Goal: Task Accomplishment & Management: Manage account settings

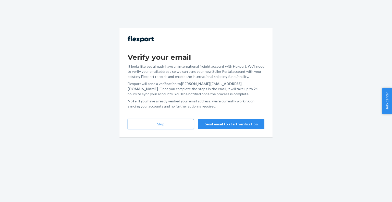
click at [173, 124] on button "Skip" at bounding box center [160, 124] width 66 height 10
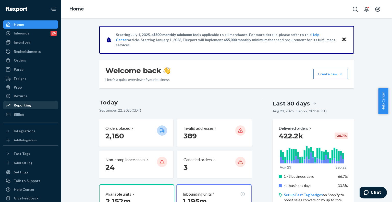
click at [13, 106] on div at bounding box center [10, 104] width 8 height 5
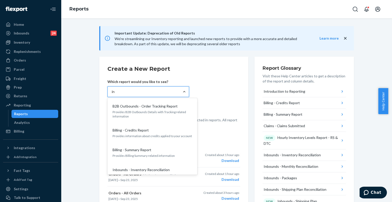
type input "inb"
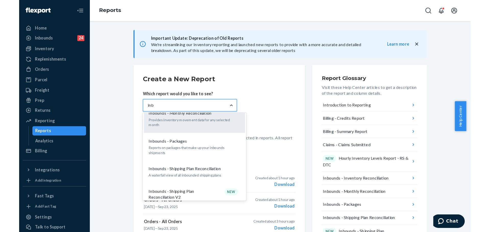
scroll to position [33, 0]
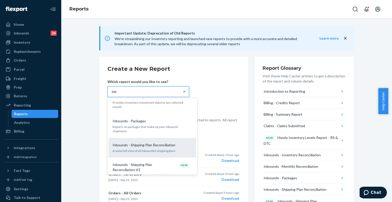
click at [151, 145] on div "Inbounds - Shipping Plan Reconciliation A waterfall view of all inbounded shipp…" at bounding box center [152, 148] width 82 height 16
click at [117, 94] on input "inb" at bounding box center [114, 91] width 5 height 5
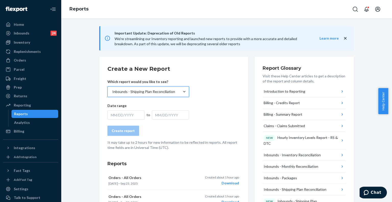
click at [127, 108] on div "Date range MM/DD/YYYY to MM/DD/YYYY" at bounding box center [148, 111] width 82 height 16
click at [126, 112] on div "MM/DD/YYYY" at bounding box center [125, 114] width 37 height 9
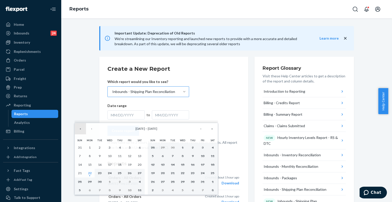
click at [79, 130] on button "«" at bounding box center [80, 128] width 11 height 11
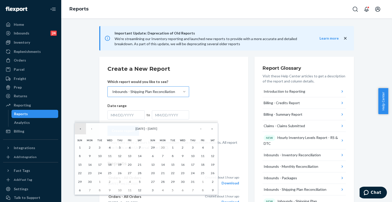
click at [79, 130] on button "«" at bounding box center [80, 128] width 11 height 11
click at [133, 147] on button "1" at bounding box center [130, 147] width 10 height 9
click at [215, 129] on button "»" at bounding box center [211, 128] width 11 height 11
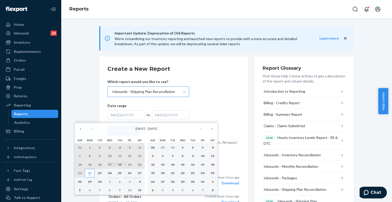
click at [89, 175] on abbr "22" at bounding box center [90, 173] width 4 height 4
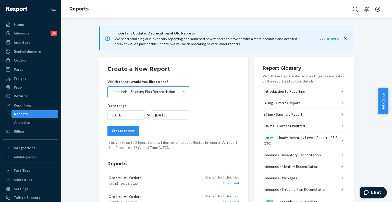
click at [121, 131] on div "Create report" at bounding box center [123, 130] width 23 height 5
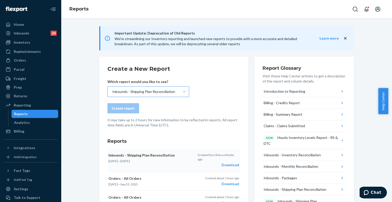
click at [231, 162] on div "Download" at bounding box center [218, 164] width 42 height 5
click at [228, 162] on div "Download" at bounding box center [218, 164] width 42 height 5
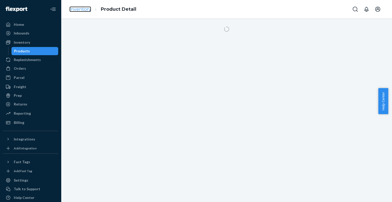
click at [83, 11] on link "Inventory" at bounding box center [80, 9] width 22 height 6
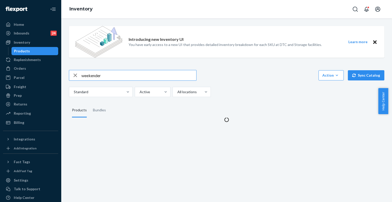
type input "weekender"
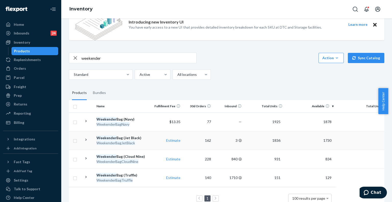
scroll to position [33, 0]
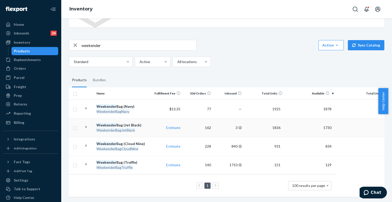
click at [127, 128] on em "WeekenderBagJetBlack" at bounding box center [115, 130] width 39 height 4
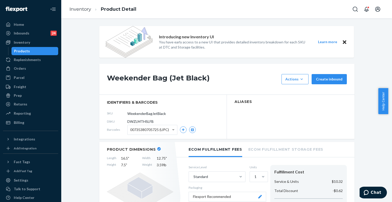
drag, startPoint x: 77, startPoint y: 11, endPoint x: 193, endPoint y: 12, distance: 116.3
click at [193, 12] on div "Inventory Product Detail" at bounding box center [226, 9] width 330 height 18
click at [83, 10] on link "Inventory" at bounding box center [80, 9] width 22 height 6
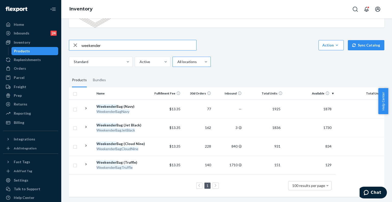
scroll to position [33, 0]
click at [21, 110] on div "Reporting" at bounding box center [31, 113] width 54 height 7
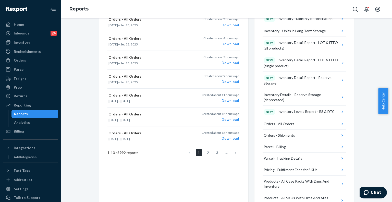
scroll to position [331, 0]
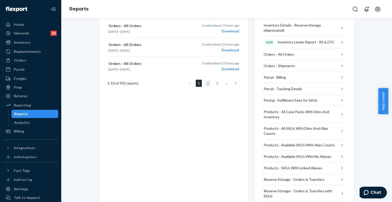
click at [205, 84] on link "2" at bounding box center [208, 83] width 6 height 7
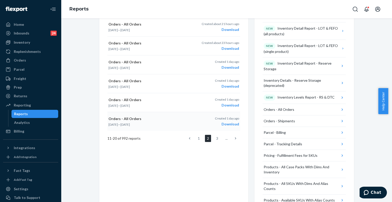
scroll to position [280, 0]
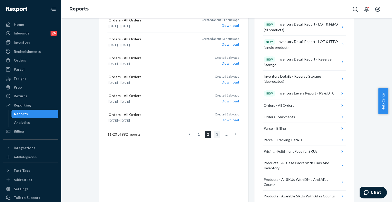
click at [215, 134] on link "3" at bounding box center [217, 134] width 6 height 7
click at [214, 134] on link "4" at bounding box center [217, 134] width 6 height 7
click at [215, 135] on link "5" at bounding box center [217, 134] width 6 height 7
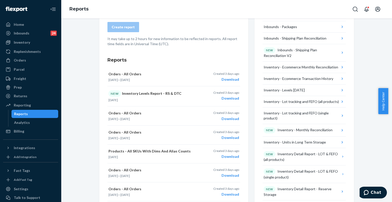
scroll to position [154, 0]
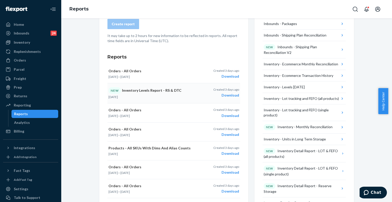
click at [224, 97] on div "Download" at bounding box center [226, 95] width 26 height 5
